Goal: Contribute content: Add original content to the website for others to see

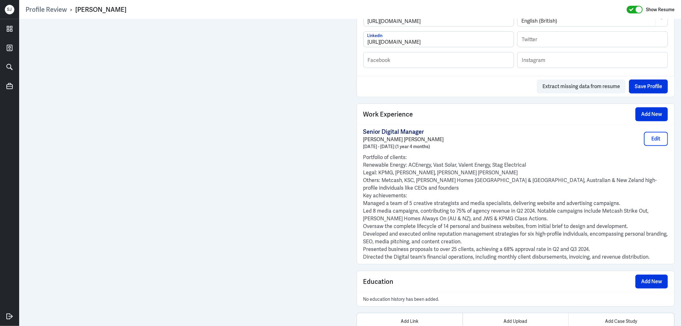
scroll to position [494, 0]
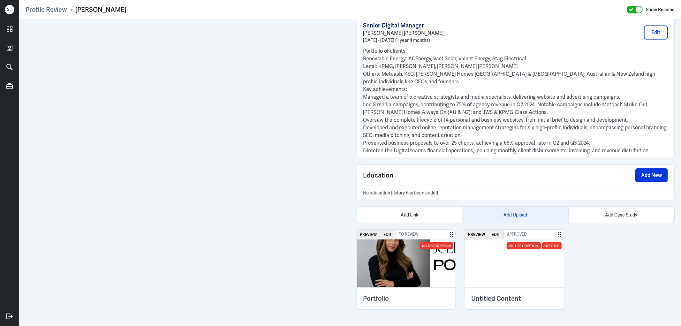
click at [536, 209] on div "Add Upload" at bounding box center [516, 215] width 106 height 16
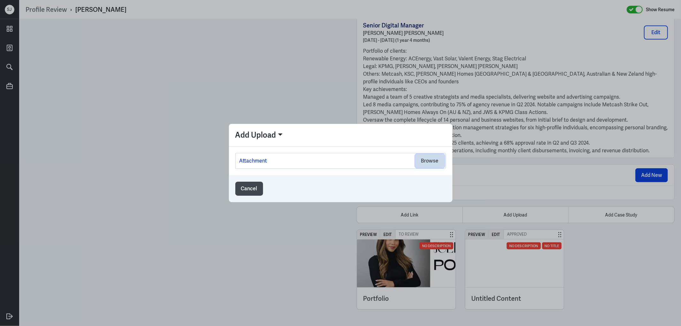
click at [436, 165] on button "Browse" at bounding box center [429, 161] width 29 height 14
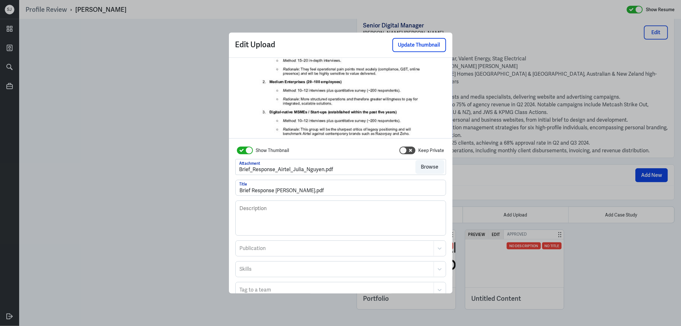
scroll to position [53, 0]
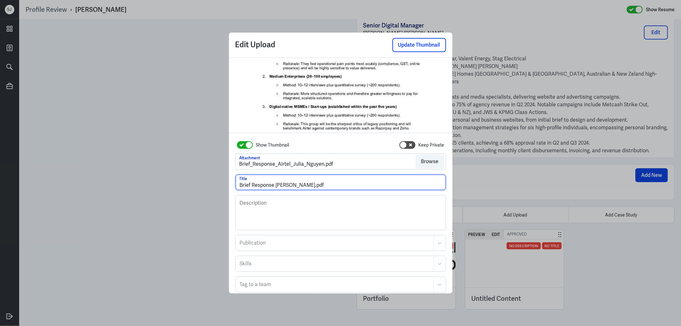
drag, startPoint x: 318, startPoint y: 186, endPoint x: 363, endPoint y: 184, distance: 45.7
click at [360, 184] on input "Brief Response [PERSON_NAME].pdf" at bounding box center [341, 182] width 210 height 15
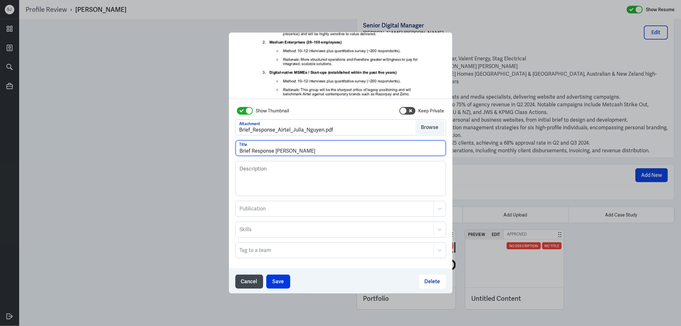
scroll to position [34, 0]
type input "Brief Response [PERSON_NAME]"
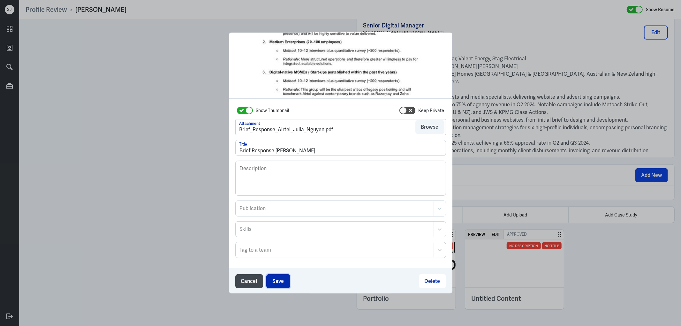
click at [276, 280] on button "Save" at bounding box center [278, 281] width 24 height 14
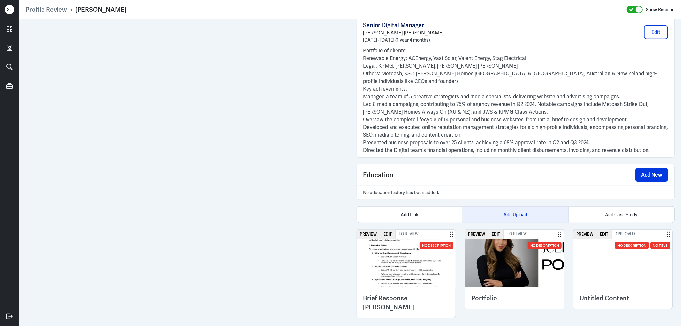
click at [490, 212] on div "Add Upload" at bounding box center [516, 215] width 106 height 16
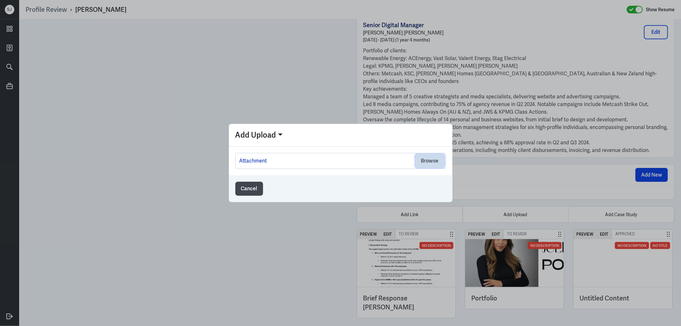
click at [428, 162] on button "Browse" at bounding box center [429, 161] width 29 height 14
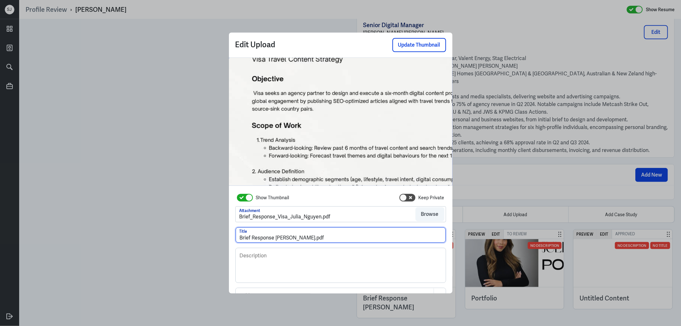
drag, startPoint x: 321, startPoint y: 236, endPoint x: 351, endPoint y: 233, distance: 30.4
click at [350, 233] on input "Brief Response [PERSON_NAME].pdf" at bounding box center [341, 234] width 210 height 15
type input "Brief Response [PERSON_NAME]"
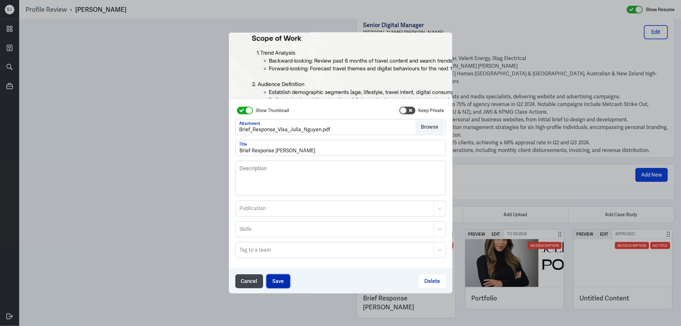
click at [275, 283] on button "Save" at bounding box center [278, 281] width 24 height 14
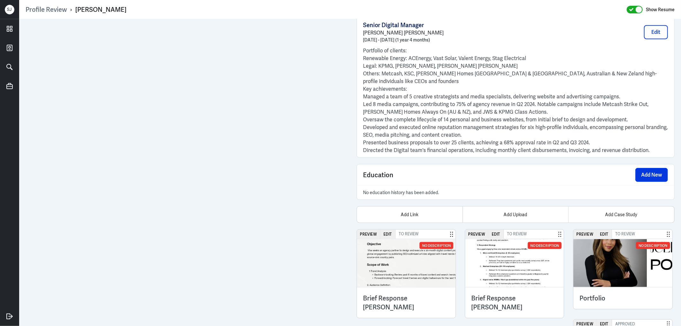
drag, startPoint x: 498, startPoint y: 301, endPoint x: 475, endPoint y: 288, distance: 26.6
click at [498, 301] on h3 "Brief Response [PERSON_NAME]" at bounding box center [515, 303] width 86 height 18
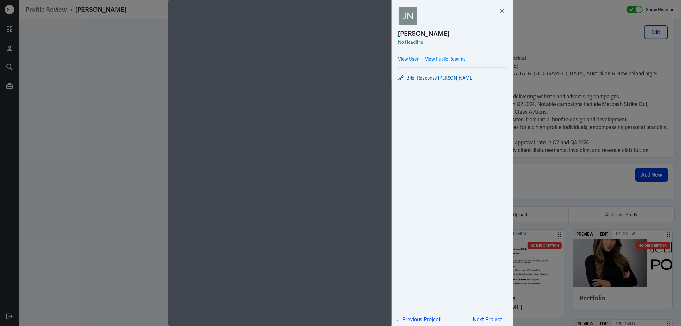
click at [433, 77] on link "Brief Response [PERSON_NAME]" at bounding box center [453, 78] width 108 height 8
click at [545, 142] on div at bounding box center [340, 163] width 681 height 326
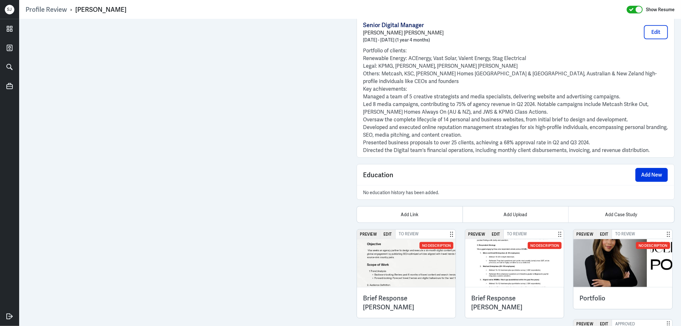
click at [407, 297] on h3 "Brief Response [PERSON_NAME]" at bounding box center [406, 303] width 86 height 18
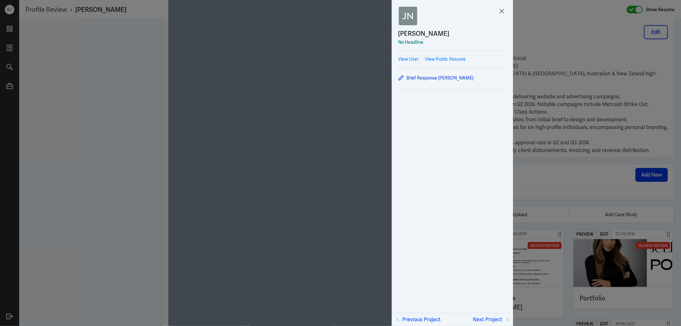
click at [394, 305] on div "[PERSON_NAME] No Headline View User View Public Resume Brief Response [PERSON_N…" at bounding box center [452, 163] width 121 height 326
click at [455, 77] on link "Brief Response [PERSON_NAME]" at bounding box center [453, 78] width 108 height 8
click at [505, 11] on icon at bounding box center [502, 11] width 10 height 10
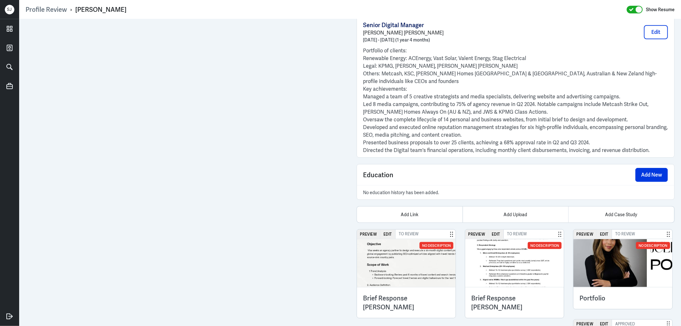
click at [548, 35] on div "Senior Digital Manager [PERSON_NAME] [PERSON_NAME] [DATE] - [DATE] (1 year 4 mo…" at bounding box center [515, 32] width 305 height 22
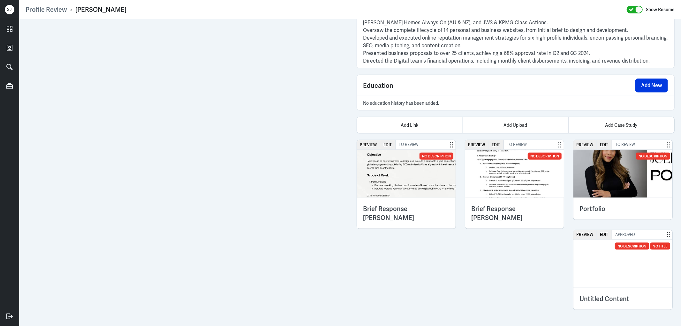
scroll to position [583, 0]
